Goal: Check status

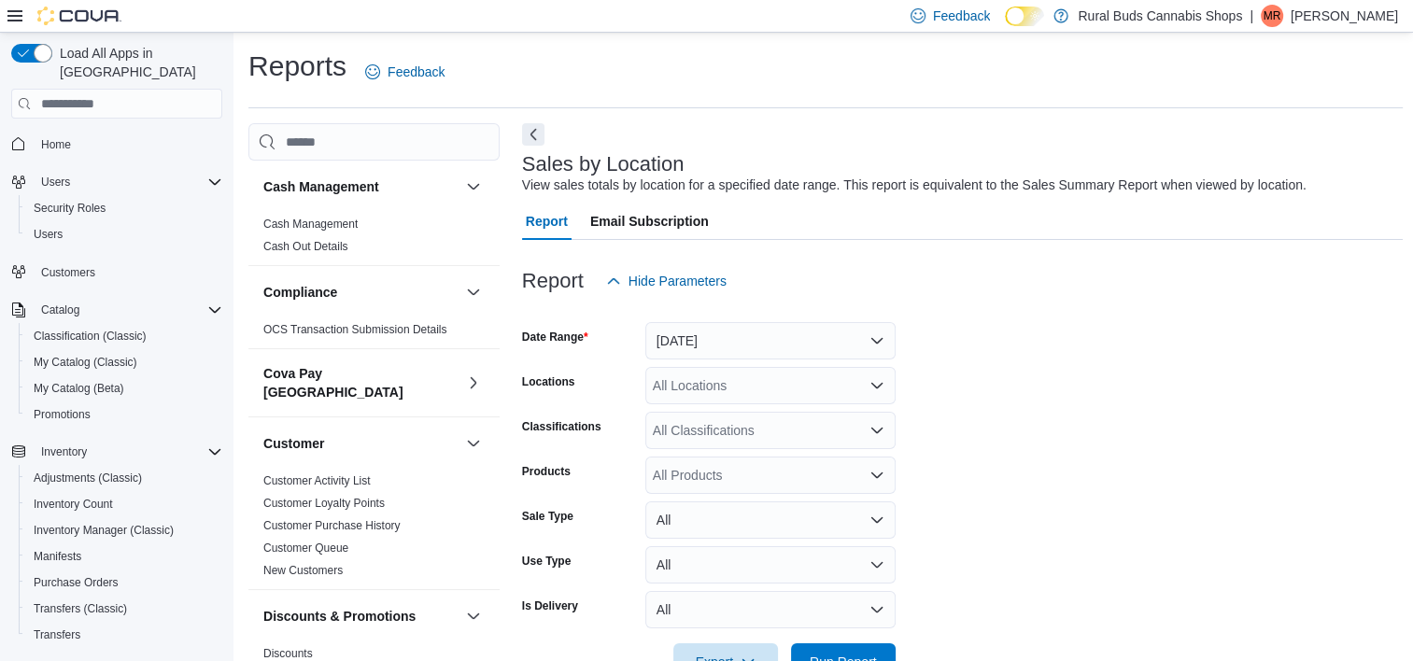
scroll to position [369, 0]
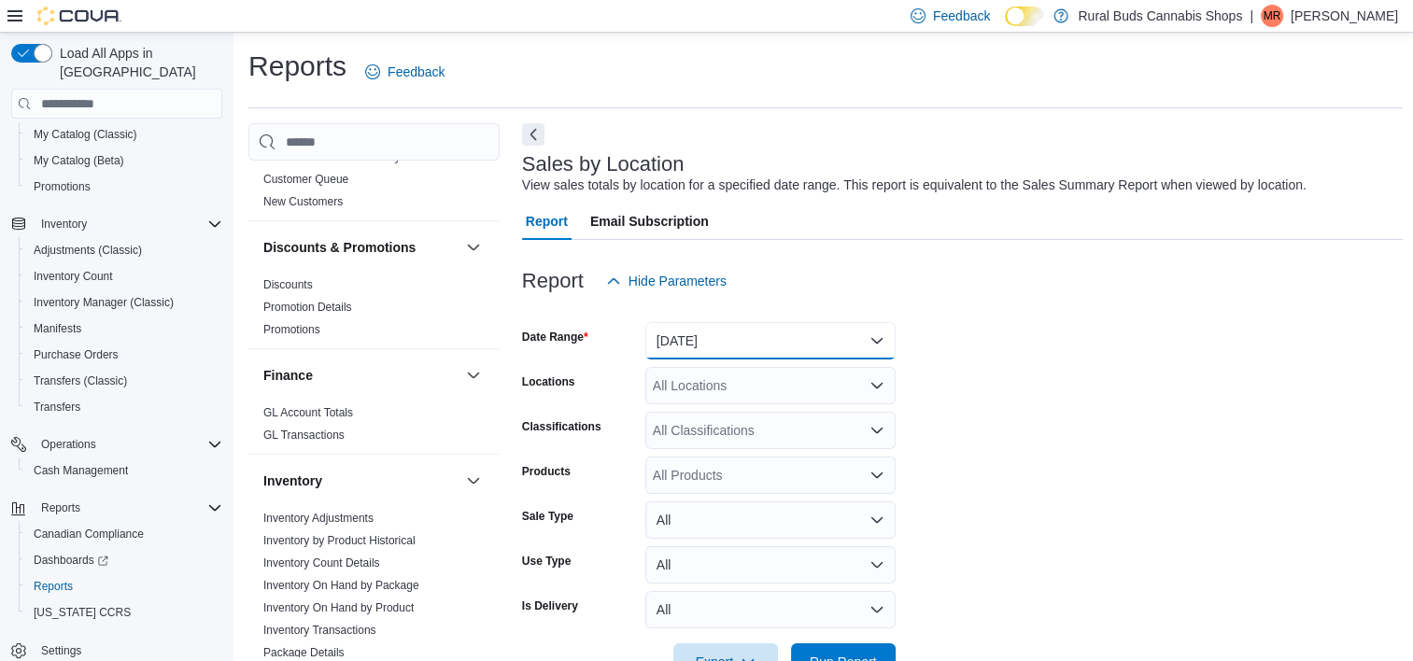
click at [769, 341] on button "[DATE]" at bounding box center [770, 340] width 250 height 37
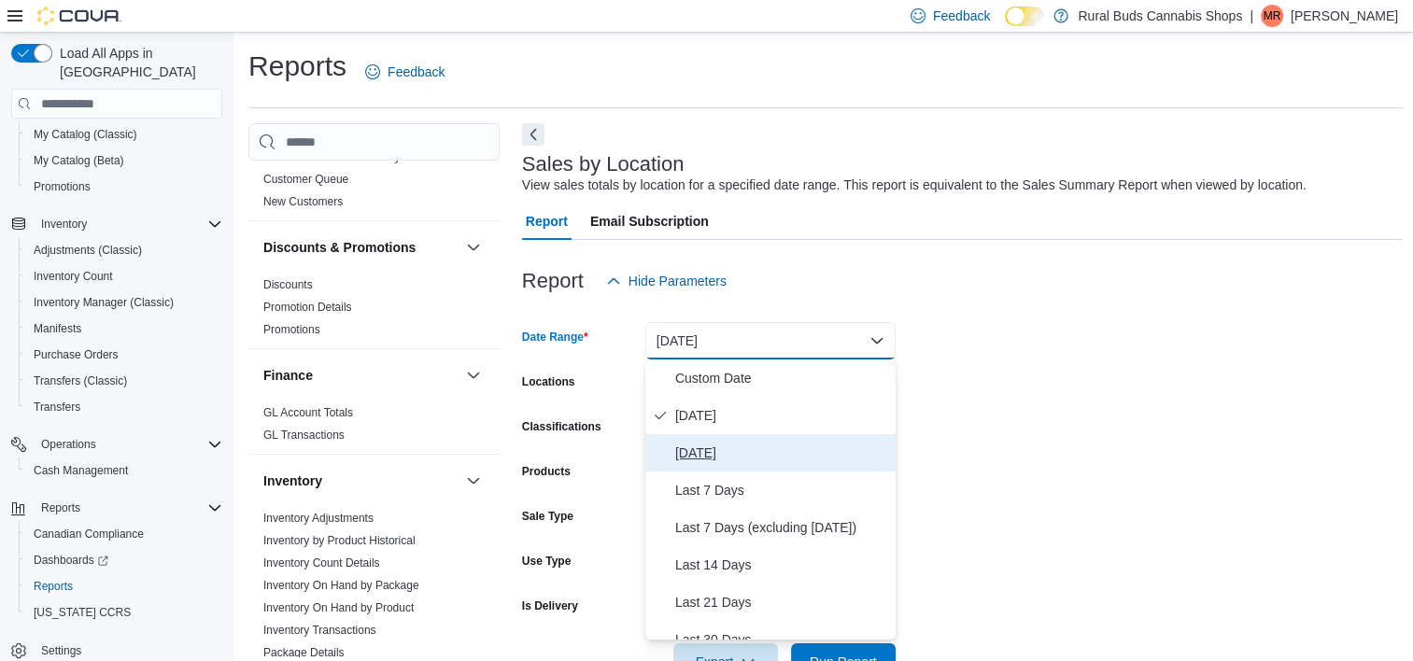
click at [761, 440] on button "[DATE]" at bounding box center [770, 452] width 250 height 37
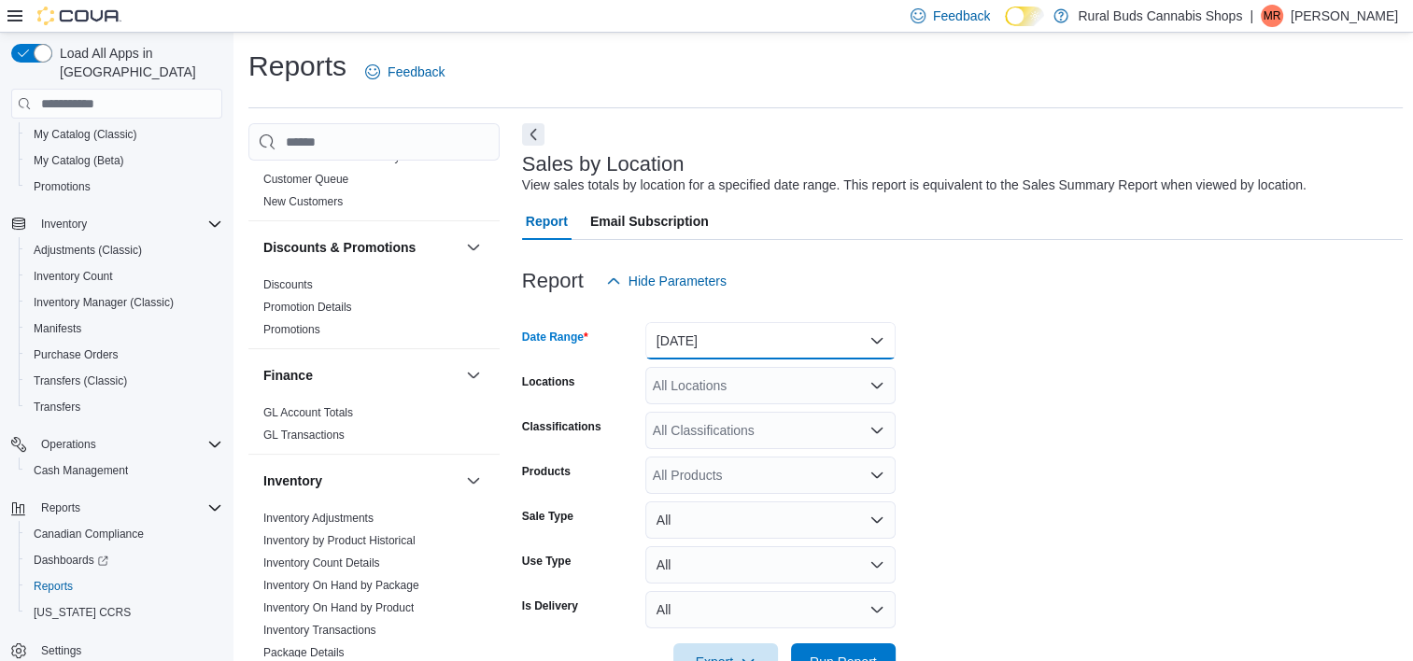
scroll to position [373, 0]
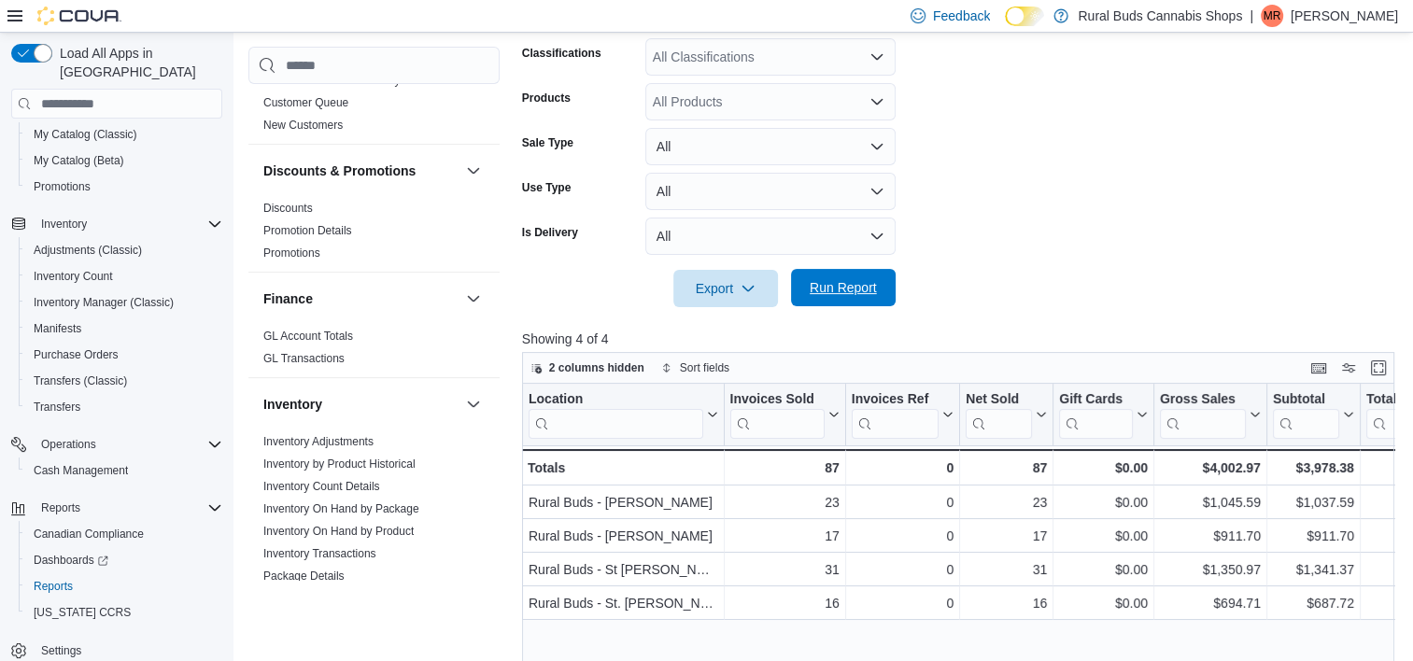
click at [853, 290] on span "Run Report" at bounding box center [842, 287] width 67 height 19
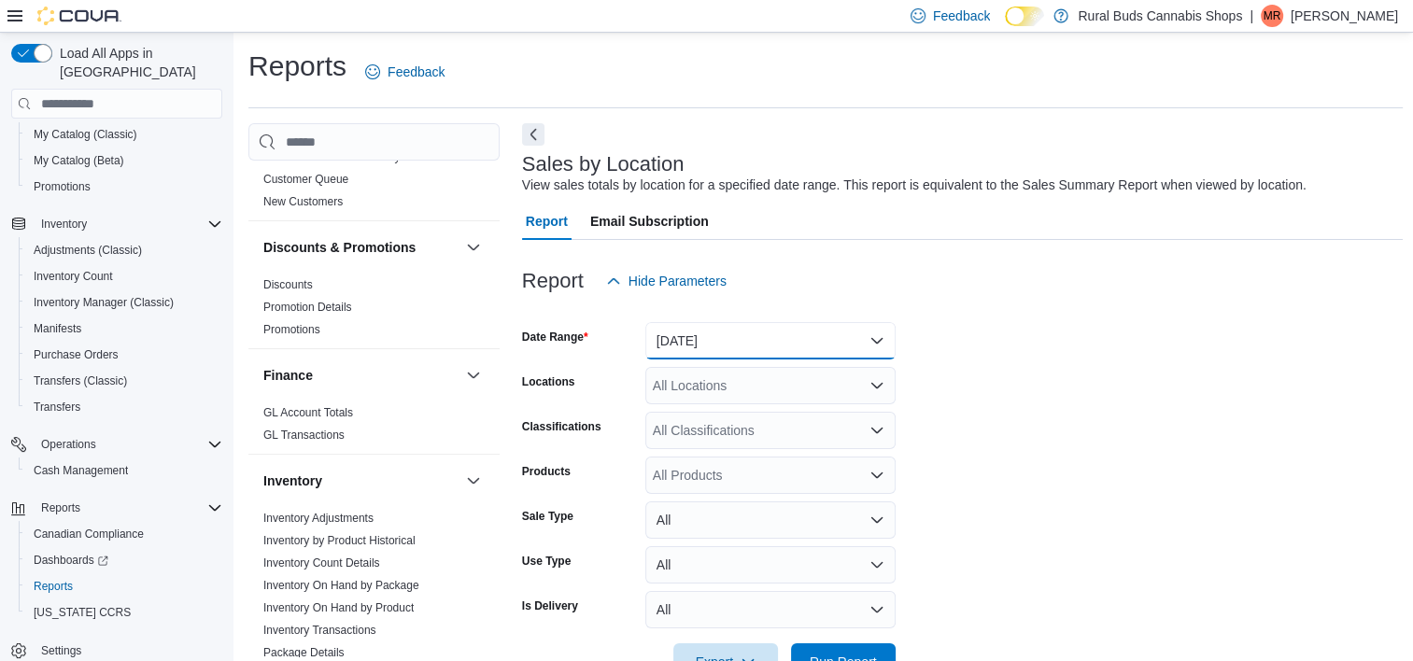
click at [713, 344] on button "[DATE]" at bounding box center [770, 340] width 250 height 37
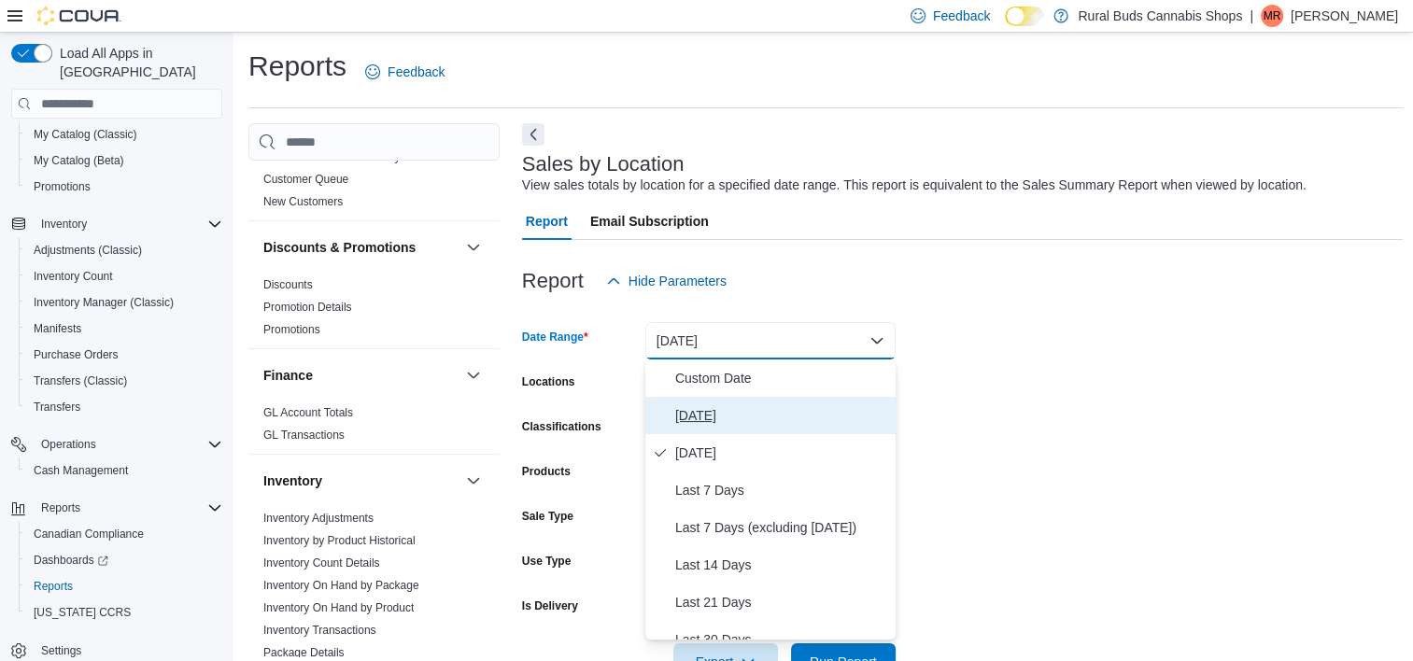
click at [719, 414] on span "[DATE]" at bounding box center [781, 415] width 213 height 22
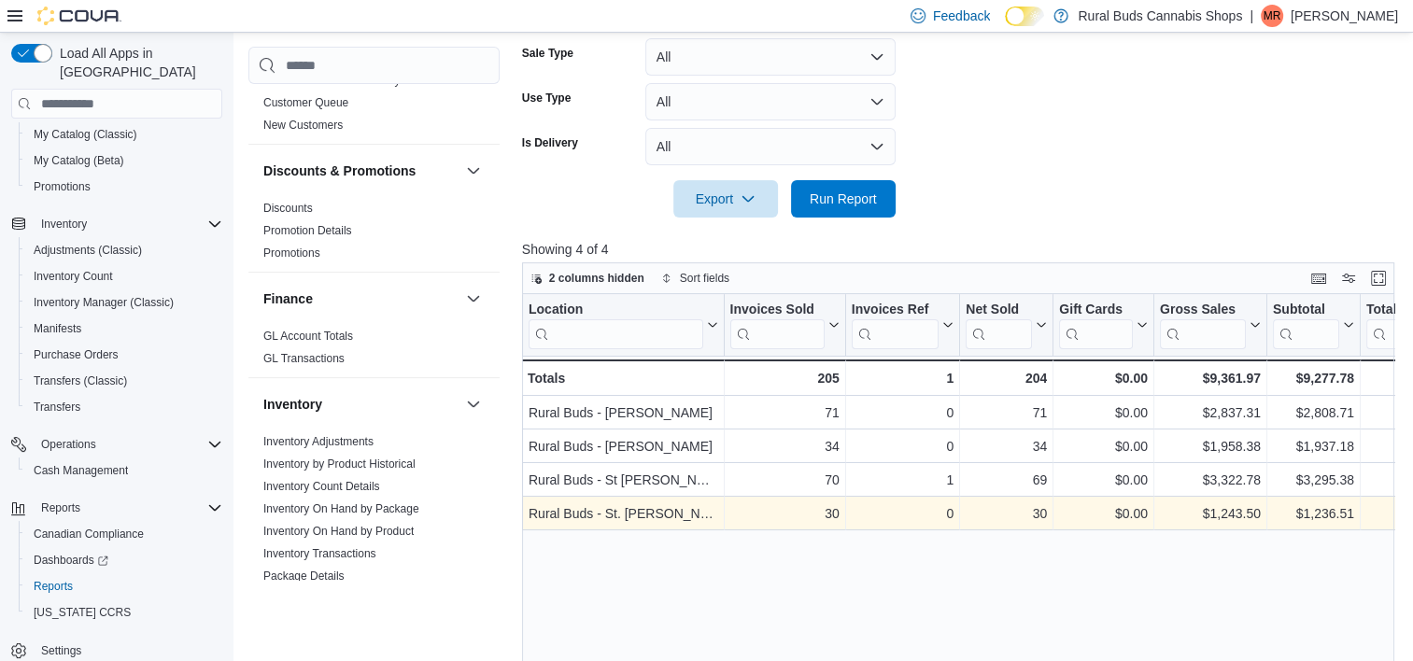
scroll to position [560, 0]
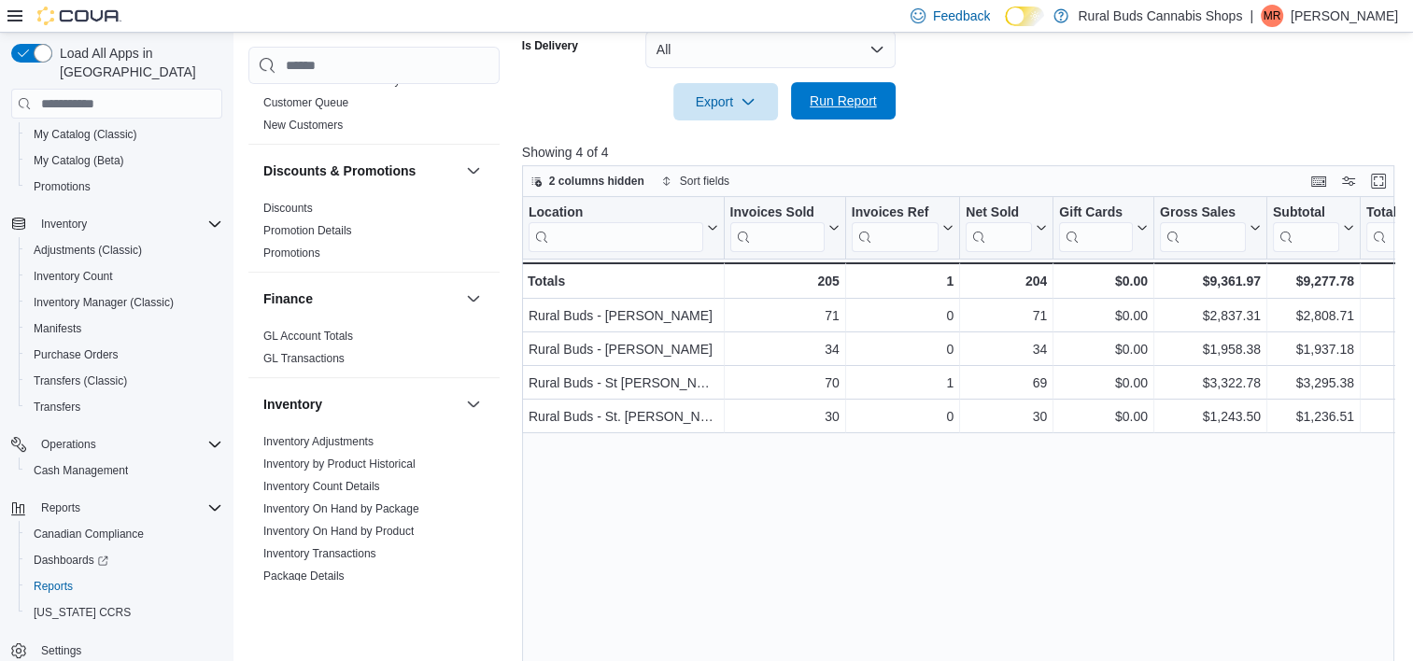
click at [847, 108] on span "Run Report" at bounding box center [842, 100] width 67 height 19
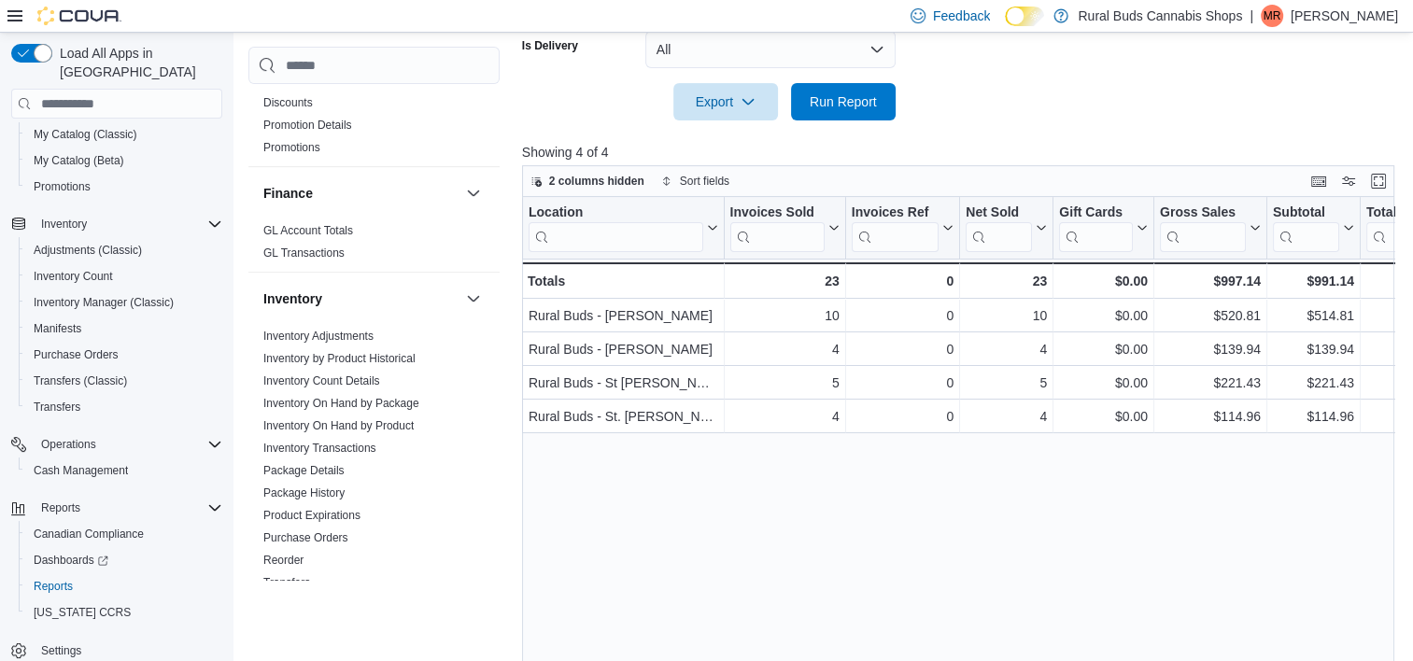
scroll to position [555, 0]
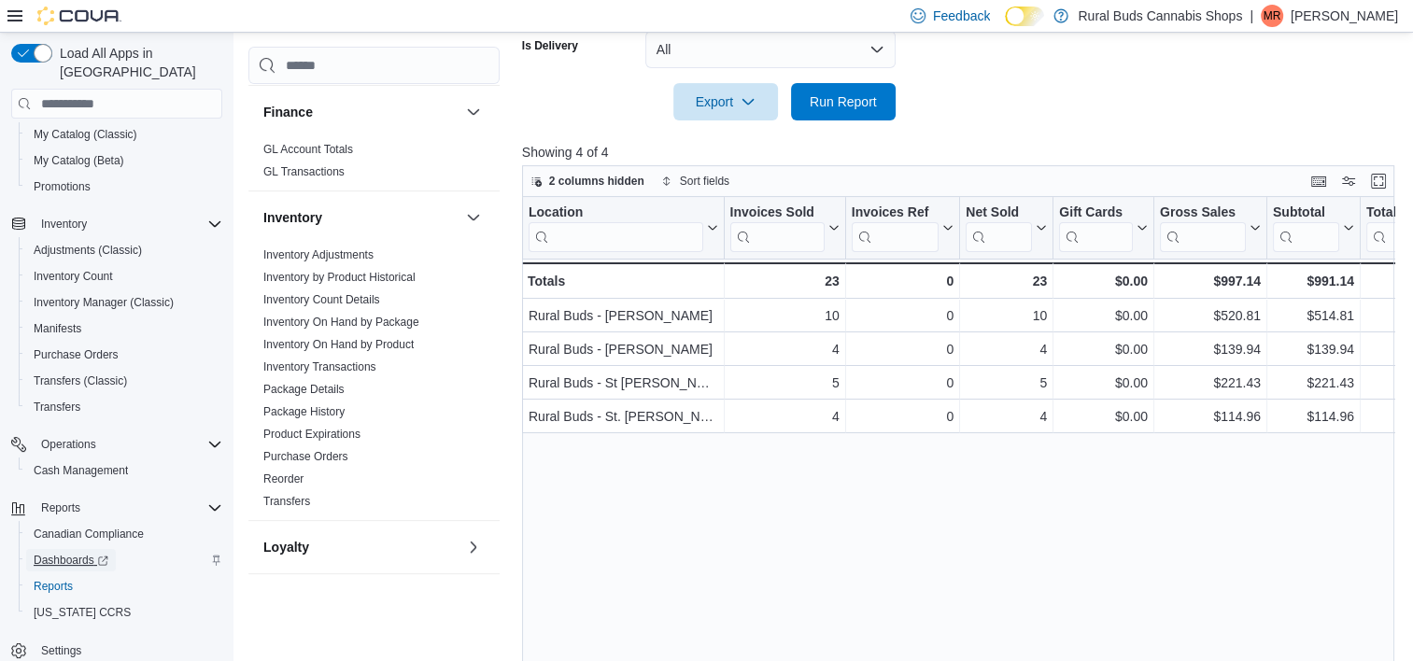
click at [71, 553] on span "Dashboards" at bounding box center [71, 560] width 75 height 15
click at [420, 333] on span "Inventory On Hand by Product" at bounding box center [374, 344] width 236 height 22
click at [394, 338] on link "Inventory On Hand by Product" at bounding box center [338, 344] width 150 height 13
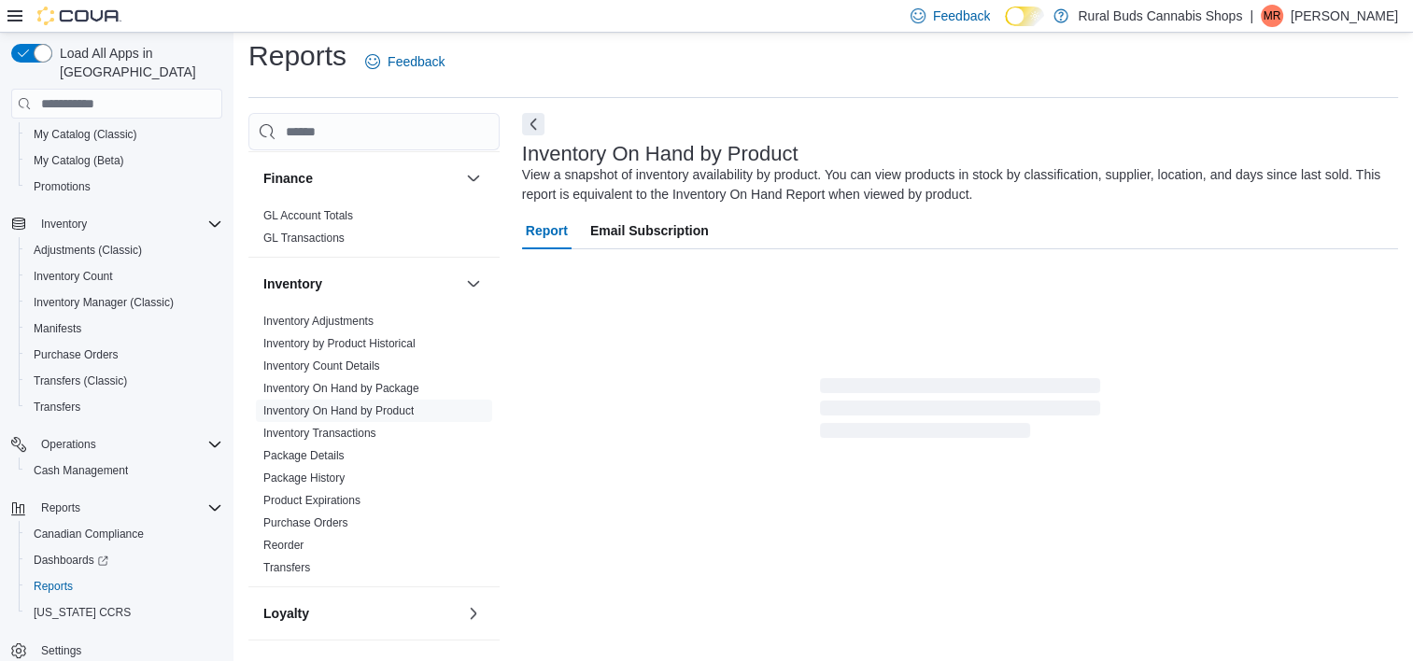
scroll to position [63, 0]
